Goal: Find specific page/section

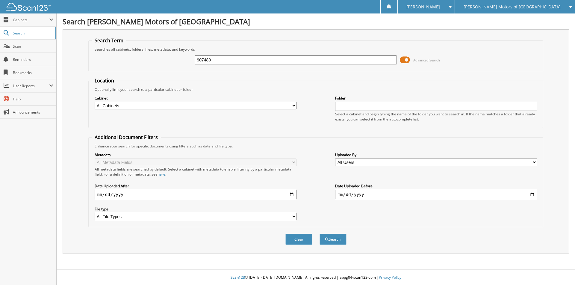
type input "907480"
click at [320, 234] on button "Search" at bounding box center [333, 239] width 27 height 11
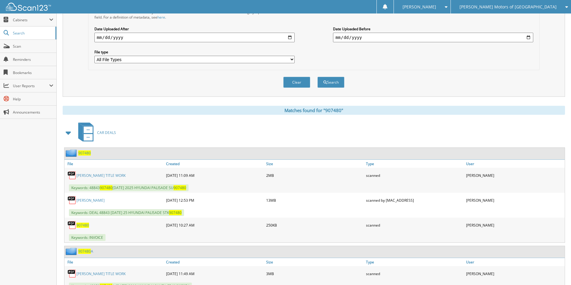
scroll to position [206, 0]
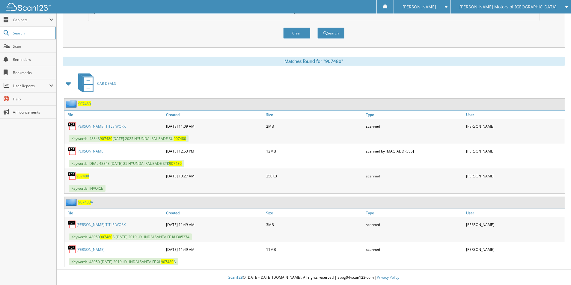
click at [77, 104] on img at bounding box center [72, 103] width 13 height 7
click at [90, 102] on span "907480" at bounding box center [84, 103] width 13 height 5
